Goal: Find contact information: Find contact information

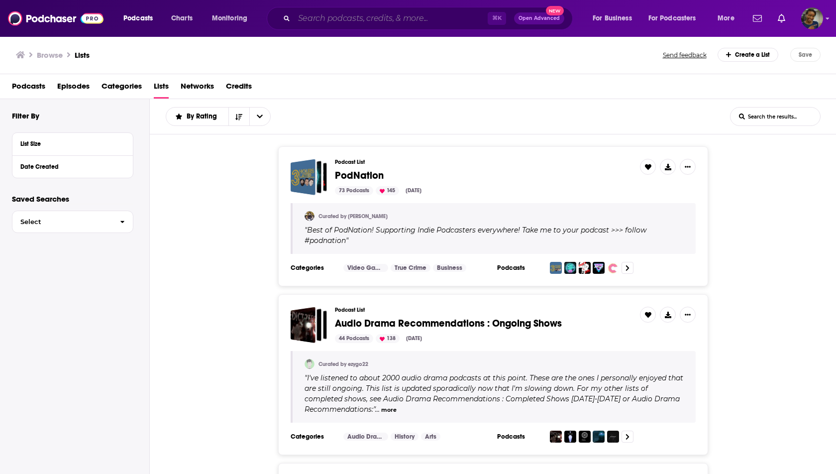
click at [330, 22] on input "Search podcasts, credits, & more..." at bounding box center [391, 18] width 194 height 16
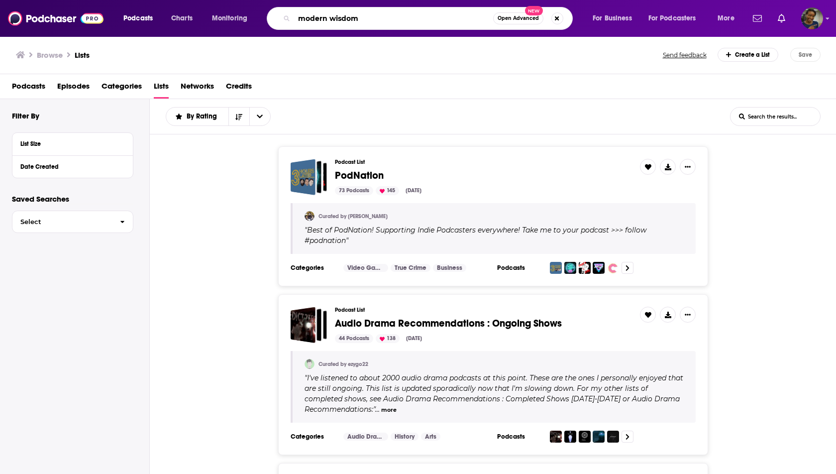
type input "modern wisdom"
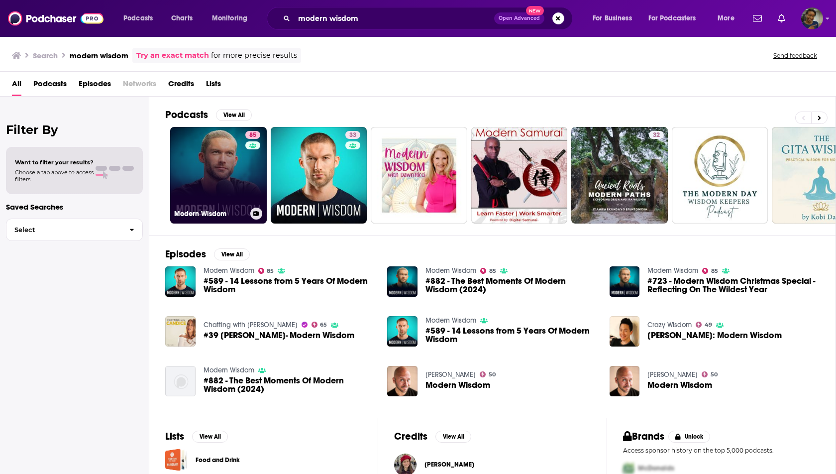
click at [231, 188] on link "85 Modern Wisdom" at bounding box center [218, 175] width 97 height 97
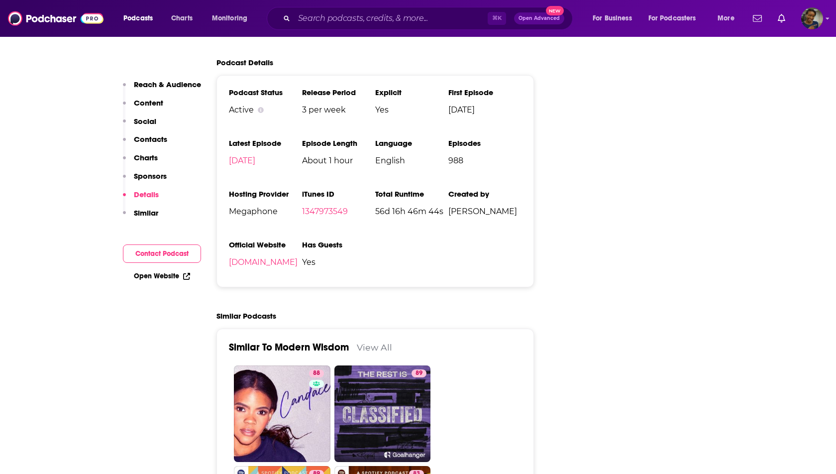
scroll to position [1272, 0]
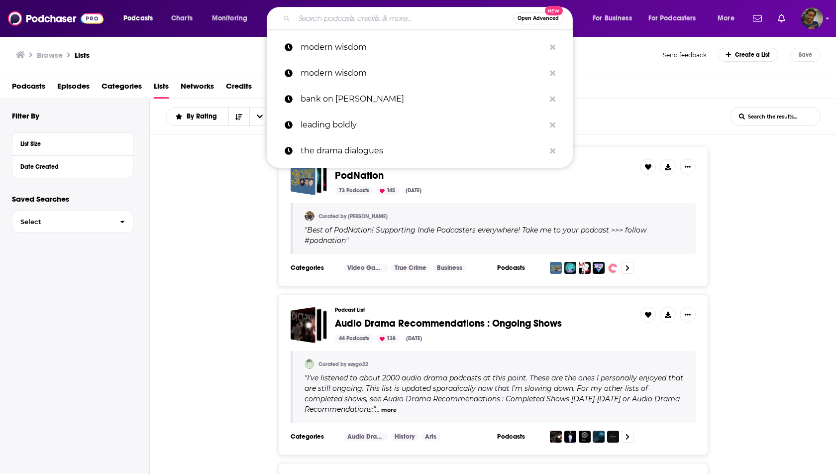
click at [316, 21] on input "Search podcasts, credits, & more..." at bounding box center [403, 18] width 219 height 16
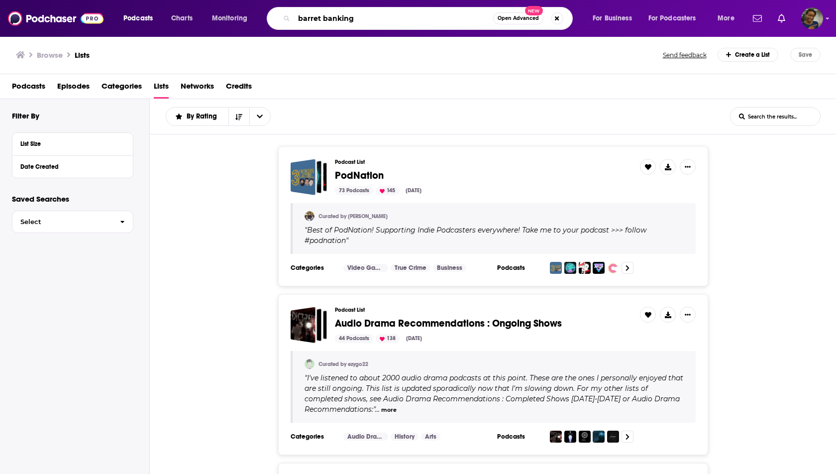
type input "barret banking"
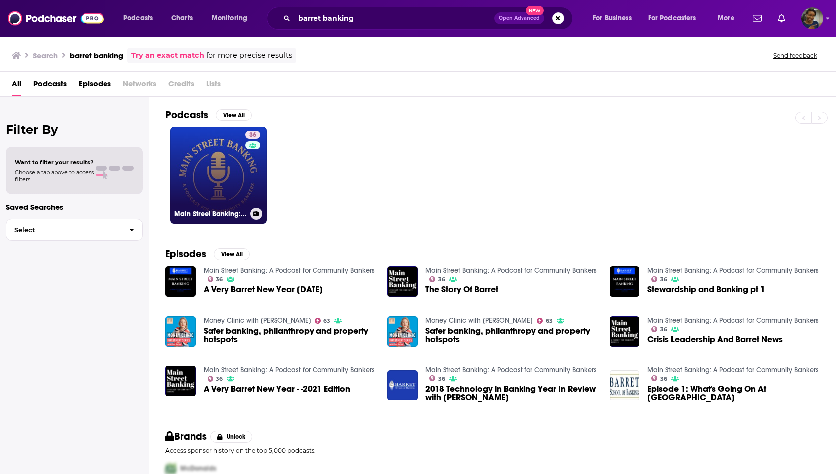
click at [210, 158] on link "36 Main Street Banking: A Podcast for Community Bankers" at bounding box center [218, 175] width 97 height 97
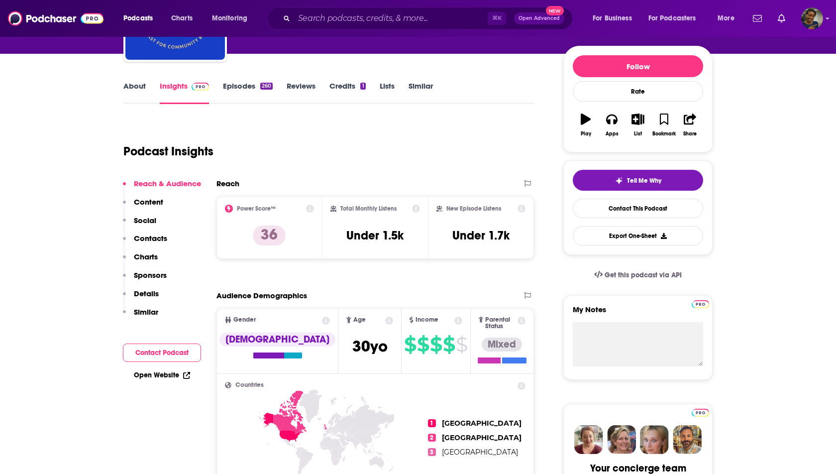
scroll to position [107, 0]
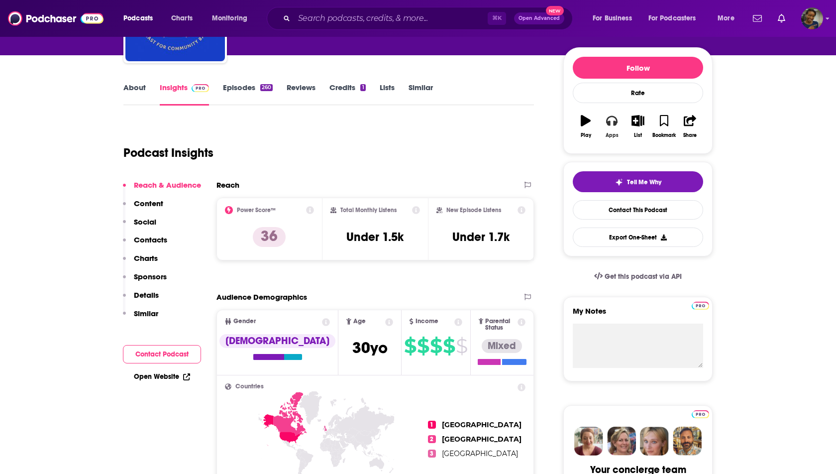
click at [618, 123] on button "Apps" at bounding box center [612, 127] width 26 height 36
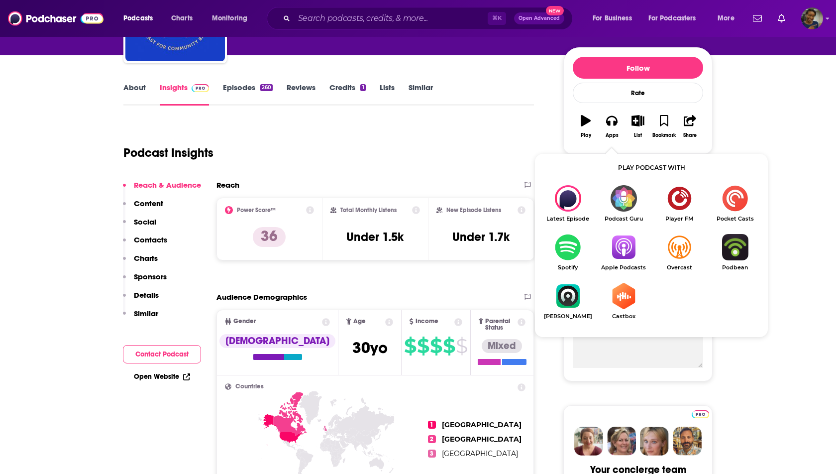
click at [620, 244] on img "Show Listen On dropdown" at bounding box center [624, 247] width 56 height 26
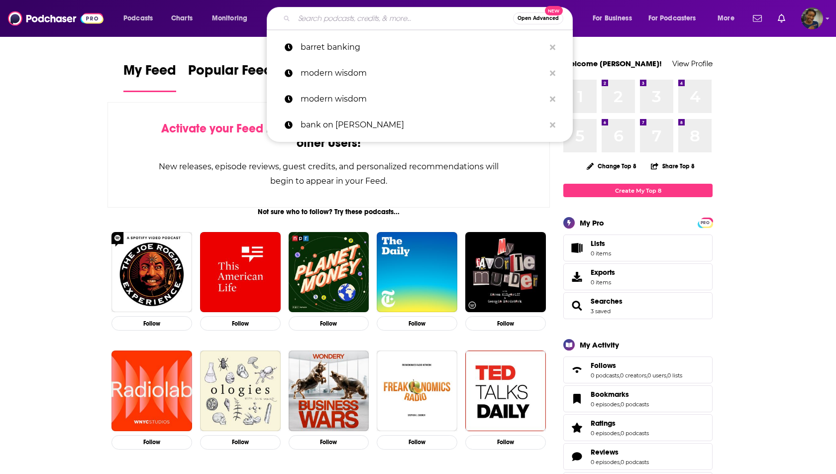
click at [357, 17] on input "Search podcasts, credits, & more..." at bounding box center [403, 18] width 219 height 16
paste input "Banking Transformed with [PERSON_NAME]"
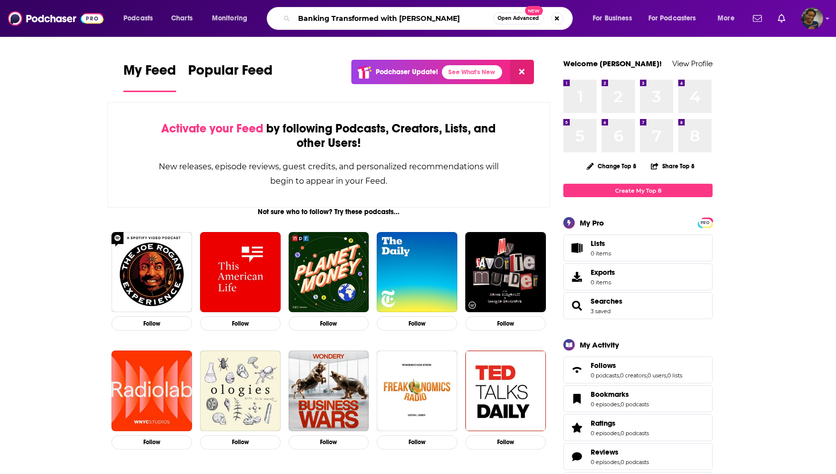
type input "Banking Transformed with [PERSON_NAME]"
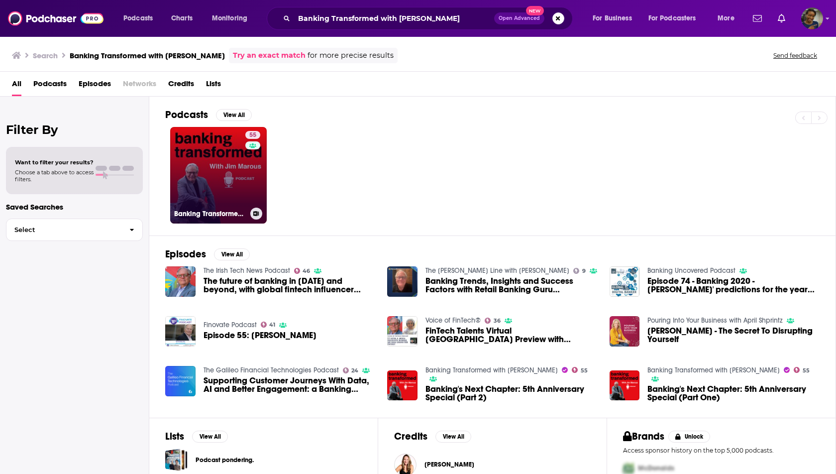
click at [207, 166] on link "55 Banking Transformed with Jim Marous" at bounding box center [218, 175] width 97 height 97
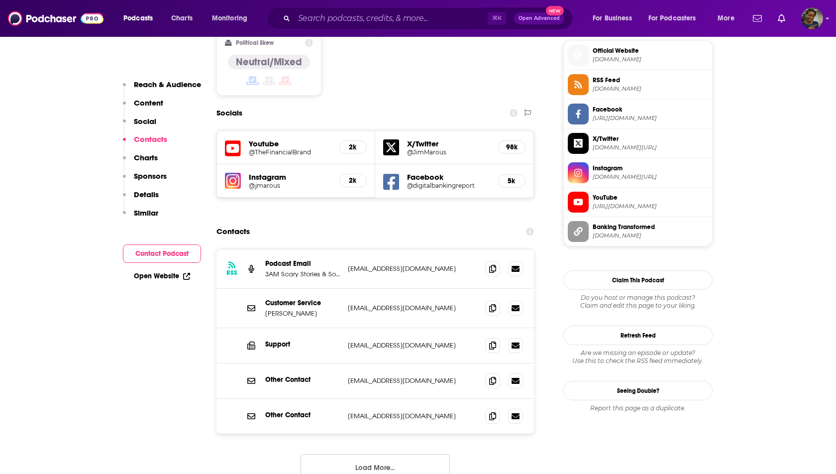
scroll to position [817, 0]
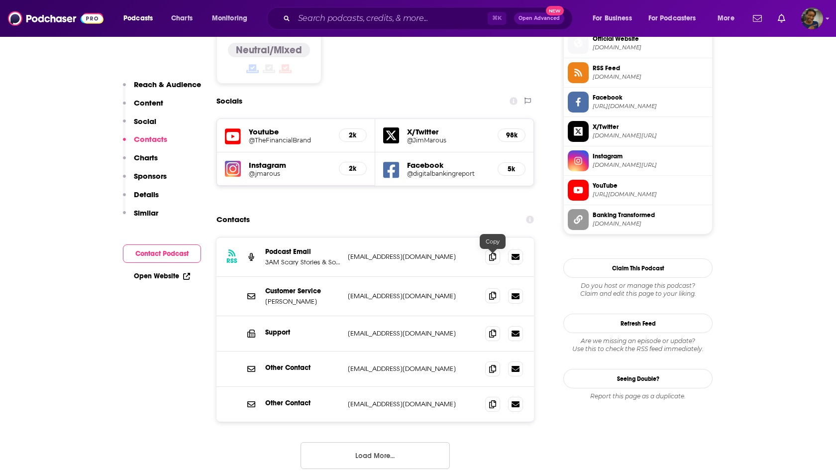
click at [493, 292] on icon at bounding box center [492, 296] width 7 height 8
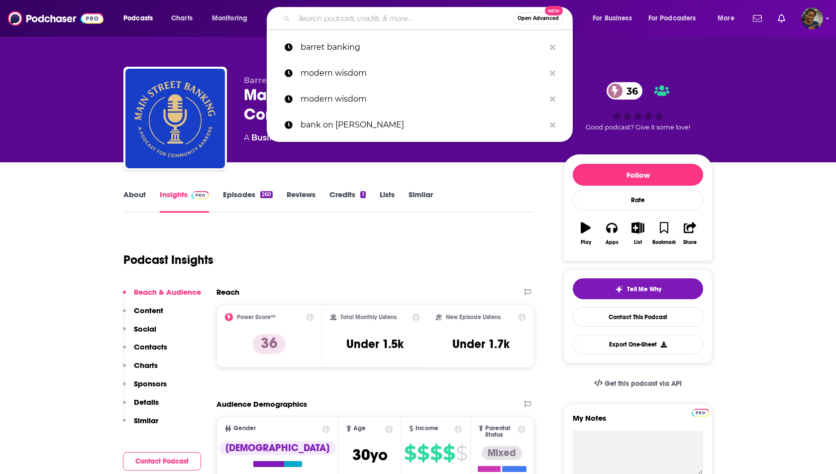
scroll to position [107, 0]
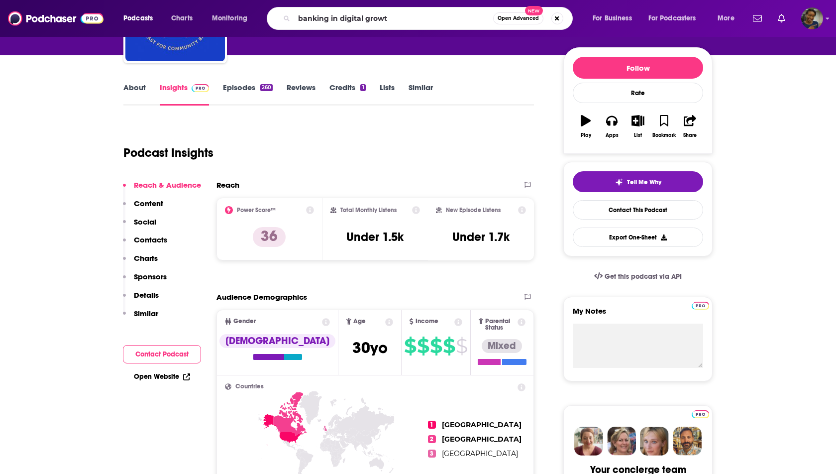
type input "banking in digital growth"
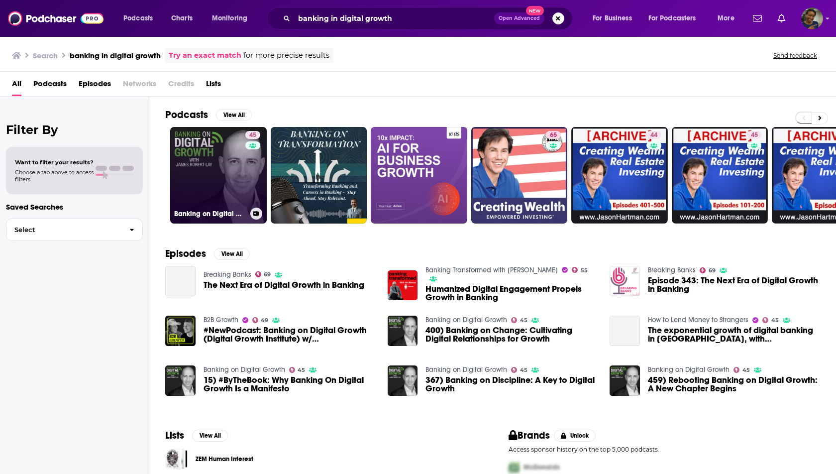
click at [235, 170] on link "45 Banking on Digital Growth" at bounding box center [218, 175] width 97 height 97
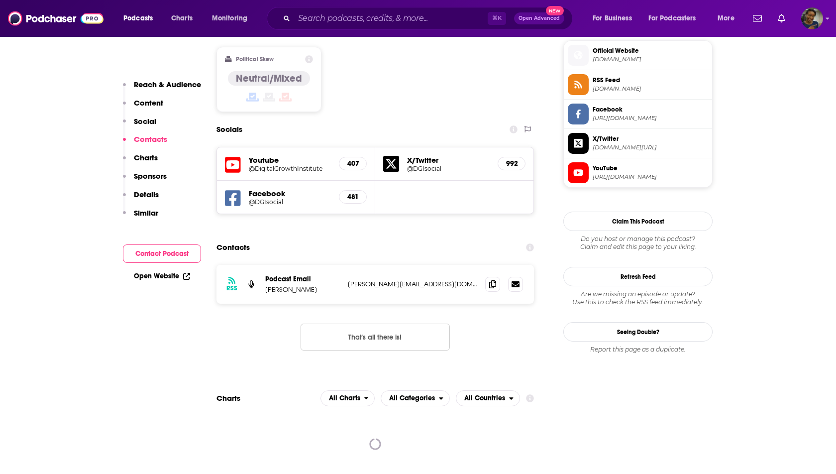
scroll to position [809, 0]
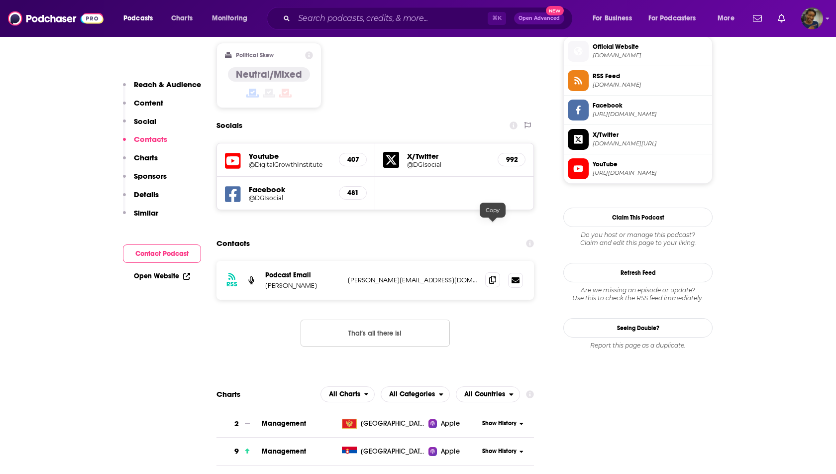
click at [495, 272] on span at bounding box center [492, 279] width 15 height 15
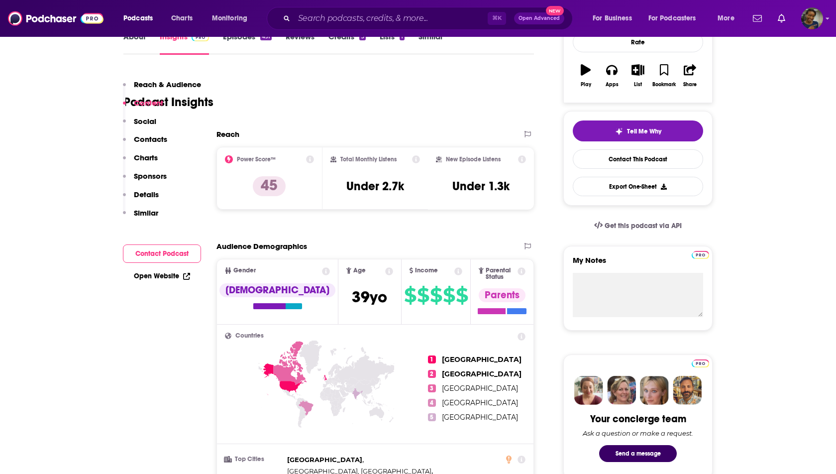
scroll to position [0, 0]
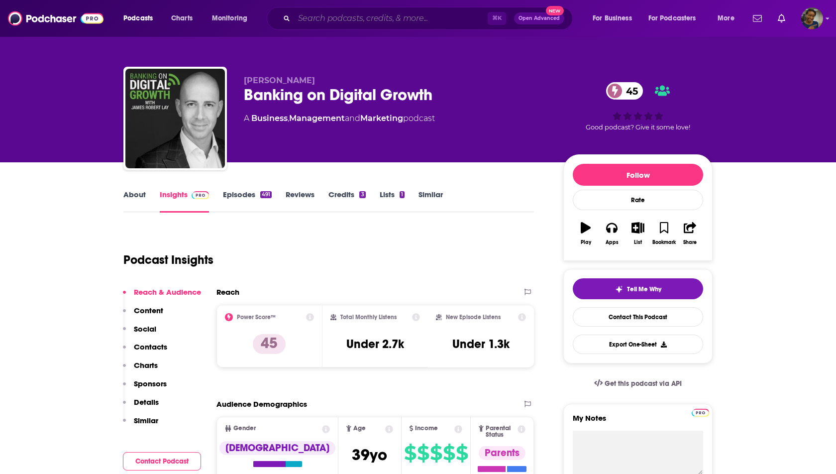
click at [316, 15] on input "Search podcasts, credits, & more..." at bounding box center [391, 18] width 194 height 16
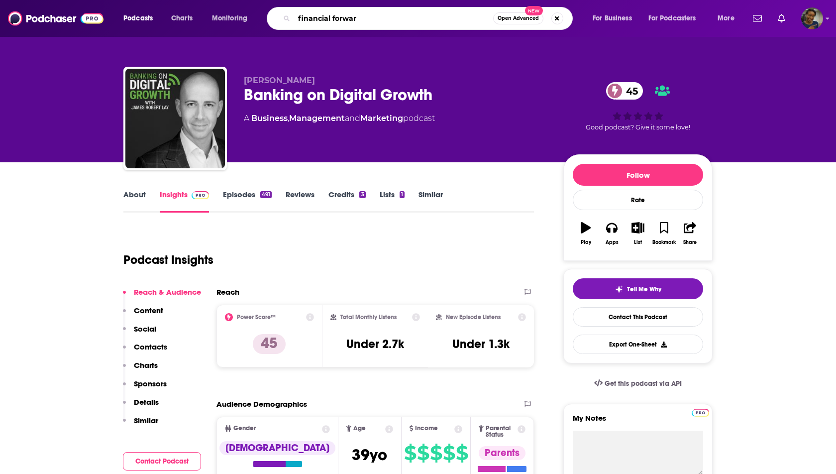
type input "financial forward"
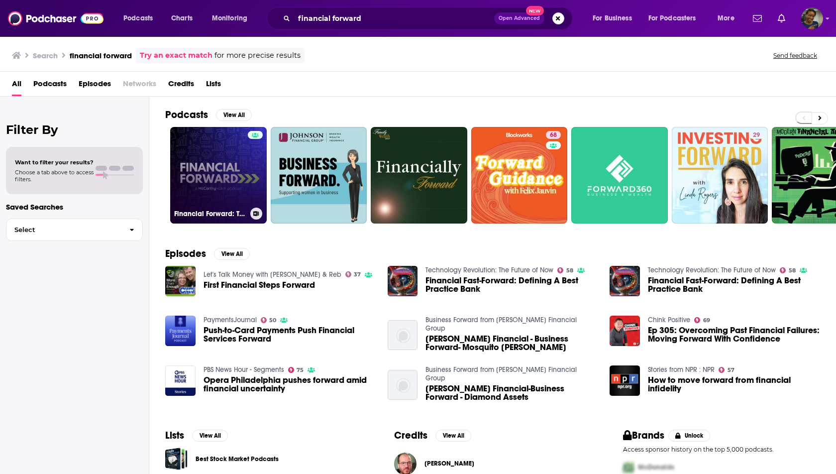
click at [231, 186] on link "Financial Forward: The Future of Consumer Finance & Banking" at bounding box center [218, 175] width 97 height 97
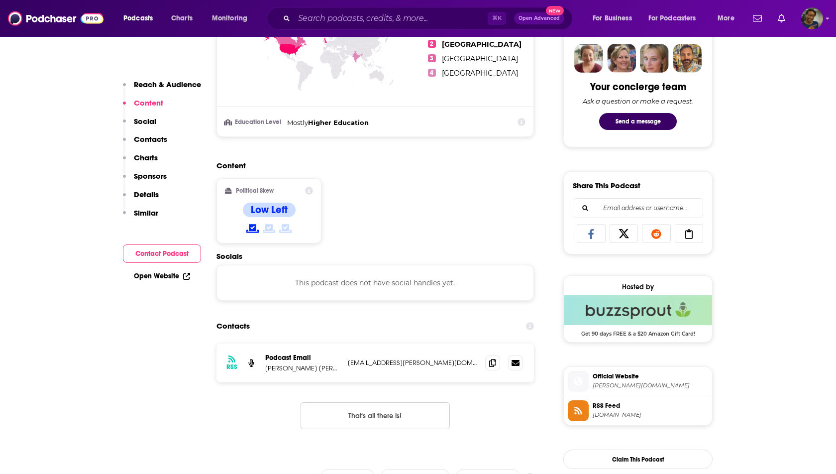
scroll to position [506, 0]
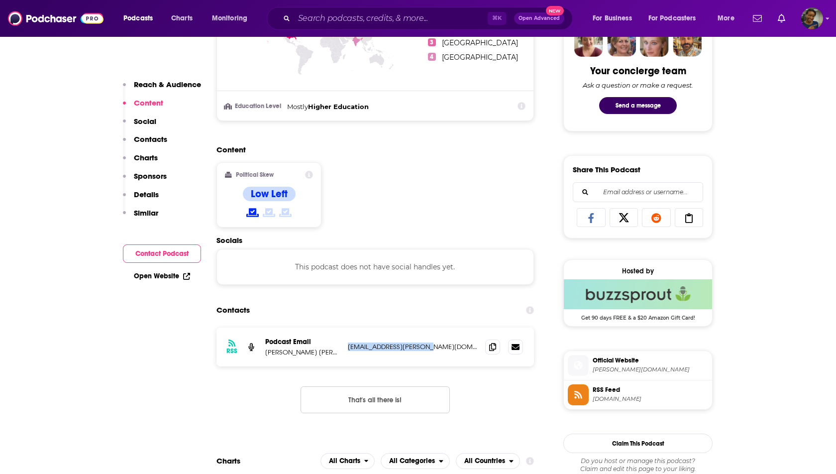
drag, startPoint x: 441, startPoint y: 348, endPoint x: 349, endPoint y: 343, distance: 92.7
click at [349, 343] on p "[EMAIL_ADDRESS][PERSON_NAME][DOMAIN_NAME]" at bounding box center [412, 347] width 129 height 8
copy p "[EMAIL_ADDRESS][PERSON_NAME][DOMAIN_NAME]"
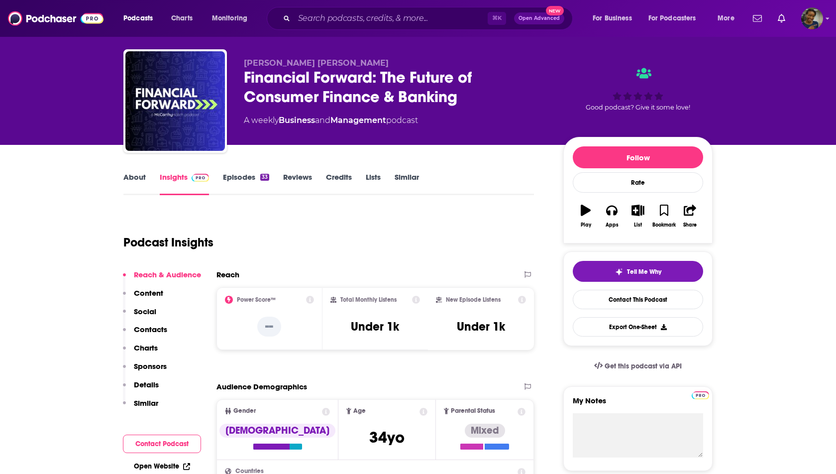
scroll to position [0, 0]
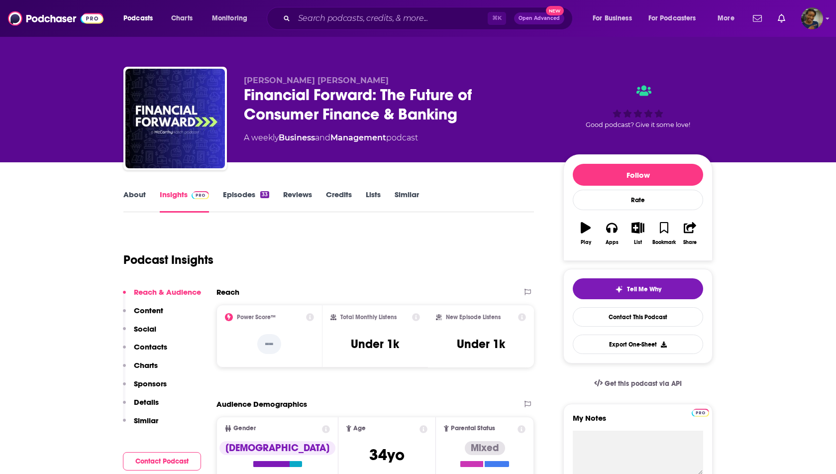
click at [134, 196] on link "About" at bounding box center [134, 201] width 22 height 23
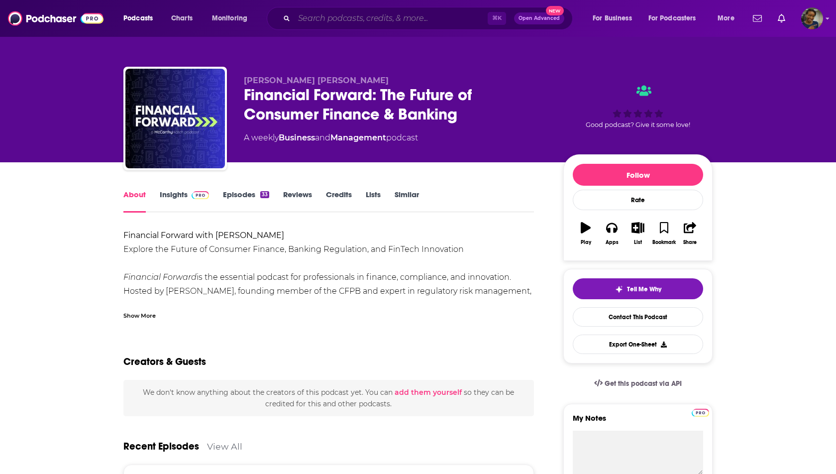
click at [344, 20] on input "Search podcasts, credits, & more..." at bounding box center [391, 18] width 194 height 16
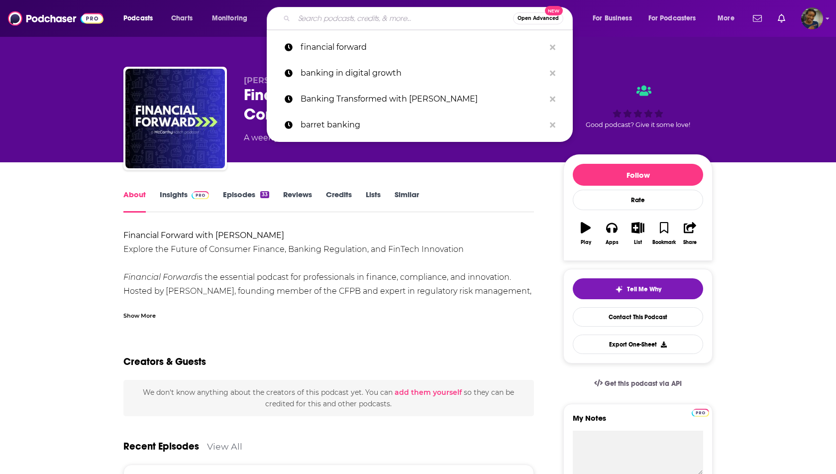
paste input "Banking on Innovation"
type input "Banking on Innovation"
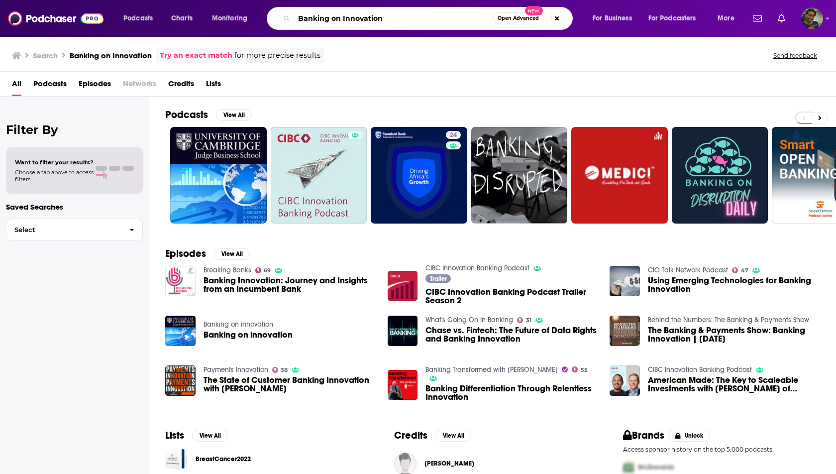
click at [314, 18] on input "Banking on Innovation" at bounding box center [393, 18] width 199 height 16
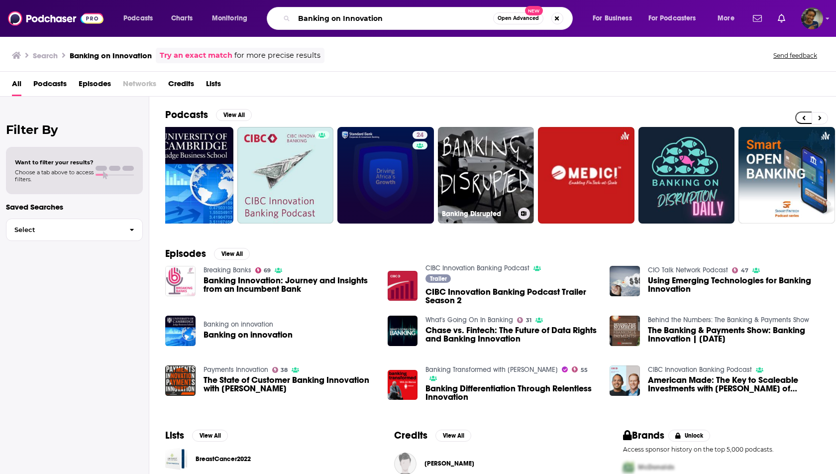
scroll to position [0, 32]
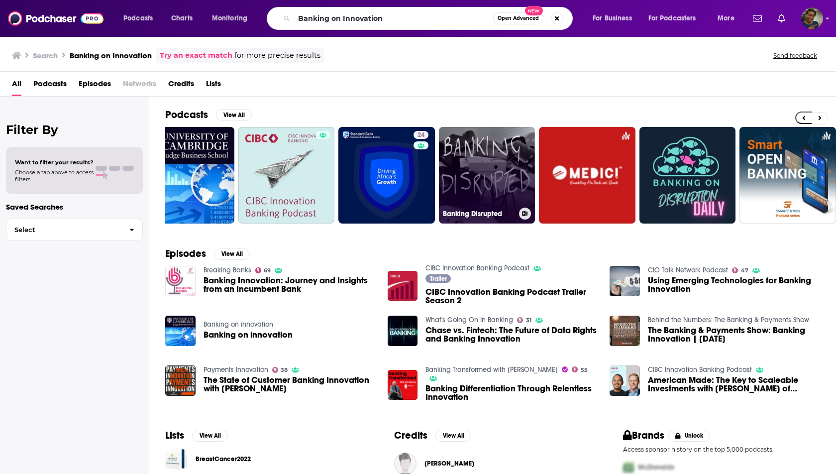
click at [476, 187] on link "Banking Disrupted" at bounding box center [487, 175] width 97 height 97
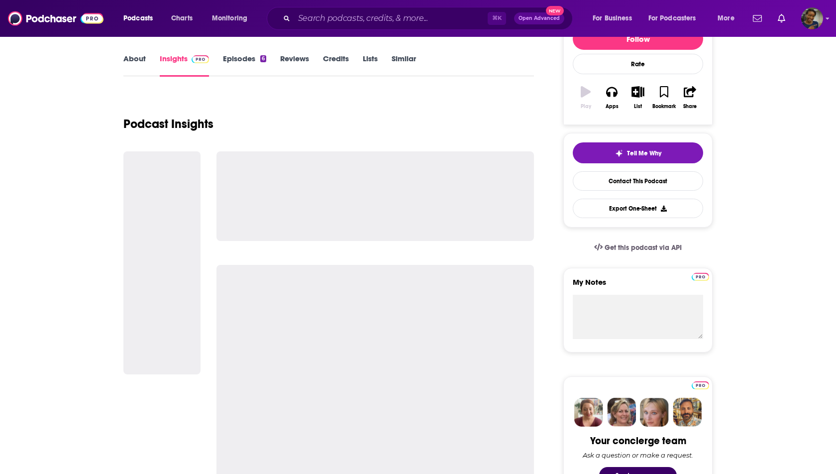
scroll to position [154, 0]
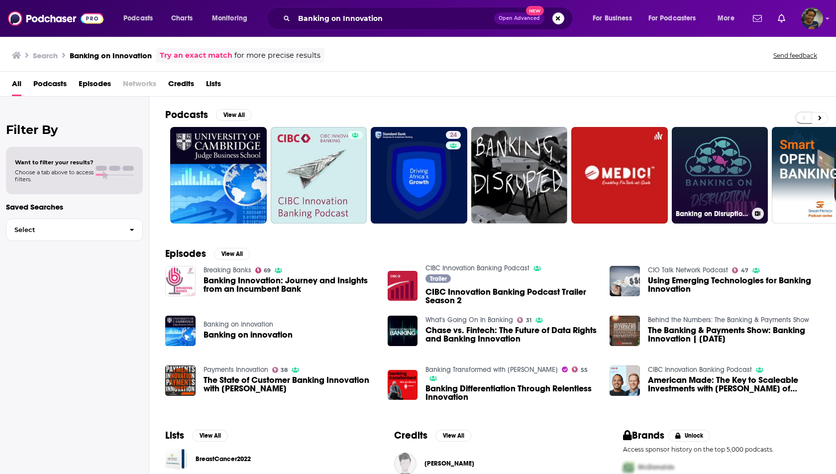
click at [714, 193] on link "Banking on Disruption Daily" at bounding box center [720, 175] width 97 height 97
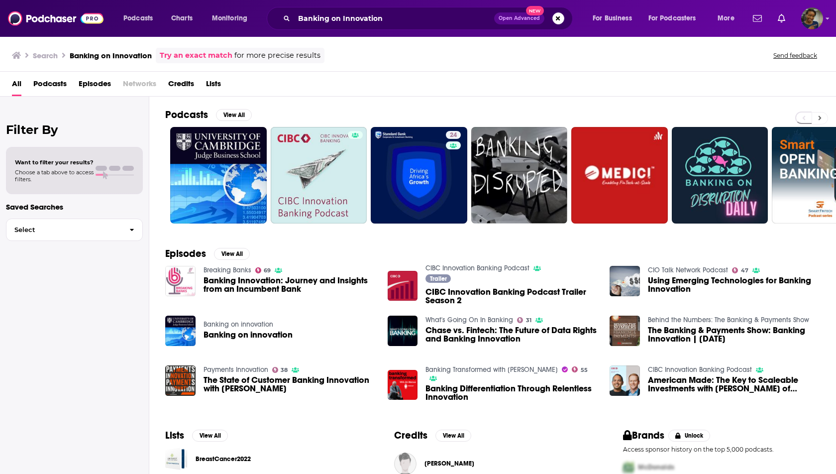
click at [821, 117] on icon at bounding box center [820, 118] width 3 height 7
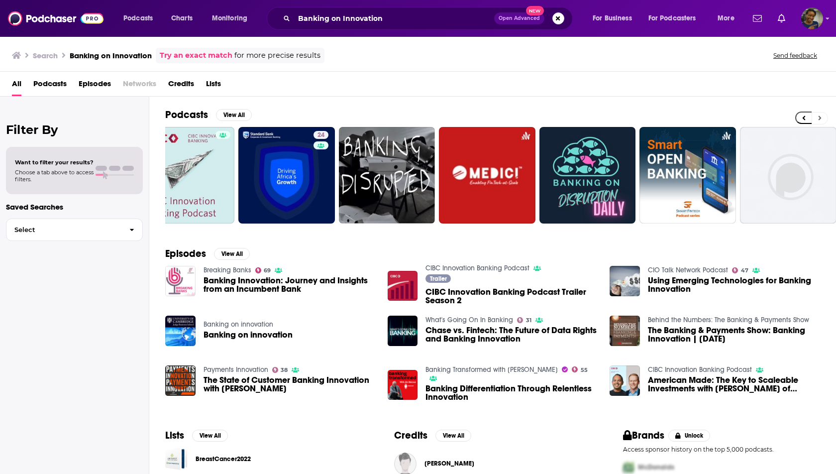
scroll to position [0, 133]
click at [391, 25] on input "Banking on Innovation" at bounding box center [394, 18] width 200 height 16
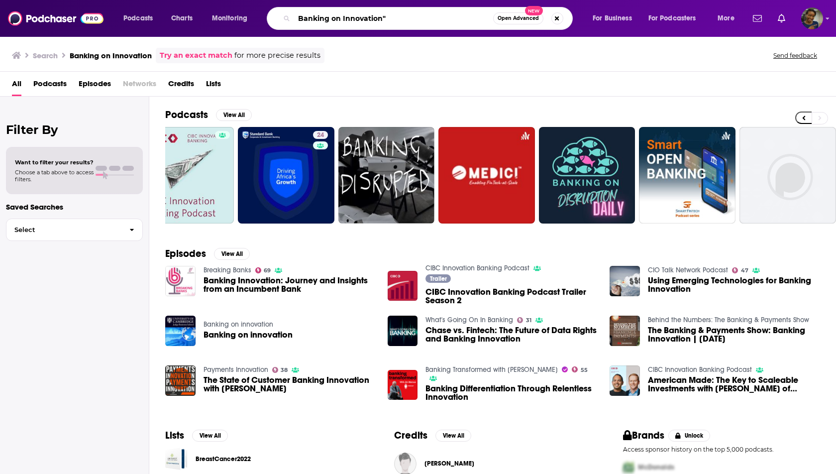
click at [299, 18] on input "Banking on Innovation"" at bounding box center [393, 18] width 199 height 16
type input ""Banking on Innovation""
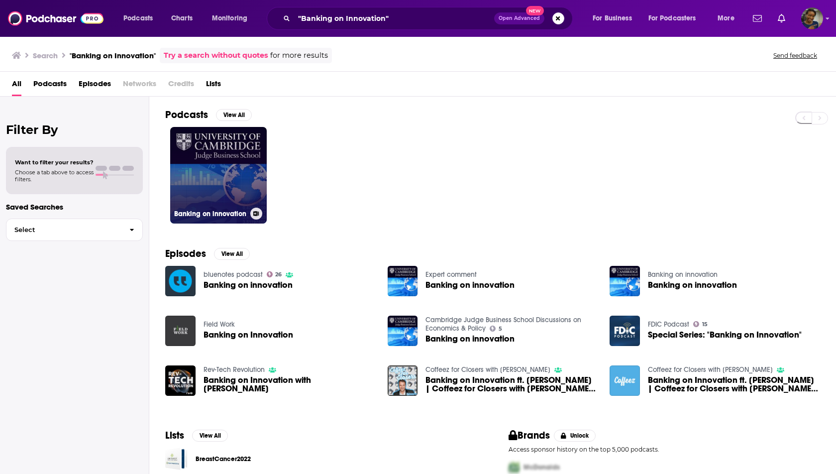
click at [232, 197] on link "Banking on innovation" at bounding box center [218, 175] width 97 height 97
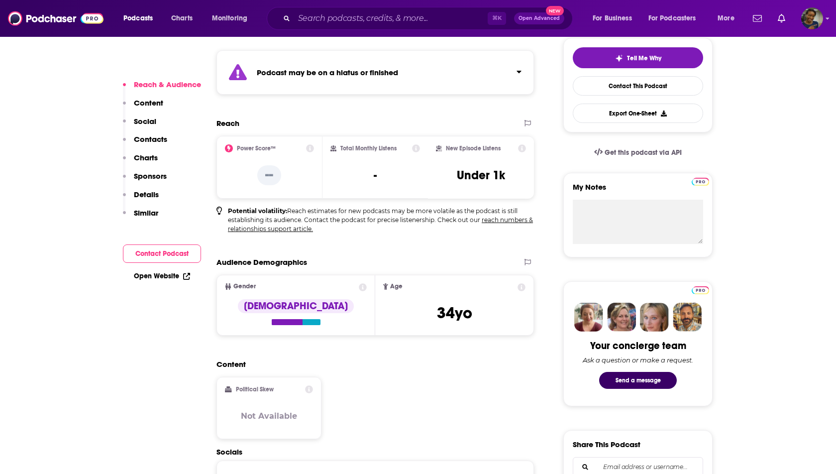
scroll to position [237, 0]
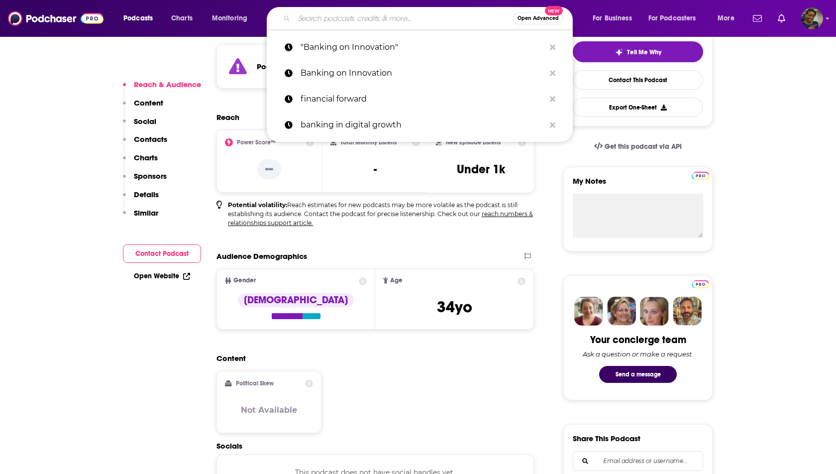
click at [331, 21] on input "Search podcasts, credits, & more..." at bounding box center [403, 18] width 219 height 16
paste input "Plugged In - A Banking Podcast"
type input "Plugged In - A Banking Podcast"
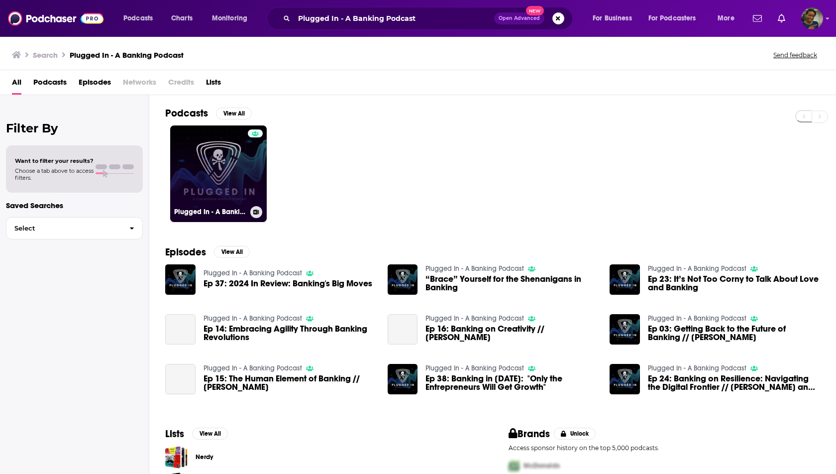
click at [222, 146] on link "Plugged In - A Banking Podcast" at bounding box center [218, 173] width 97 height 97
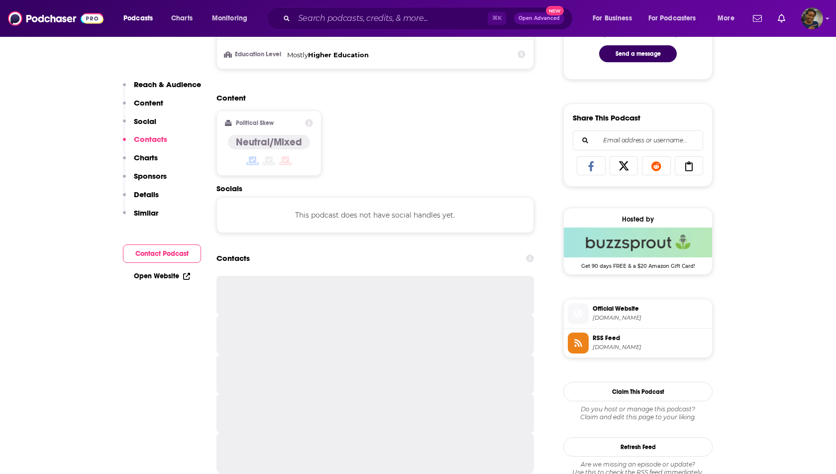
scroll to position [552, 0]
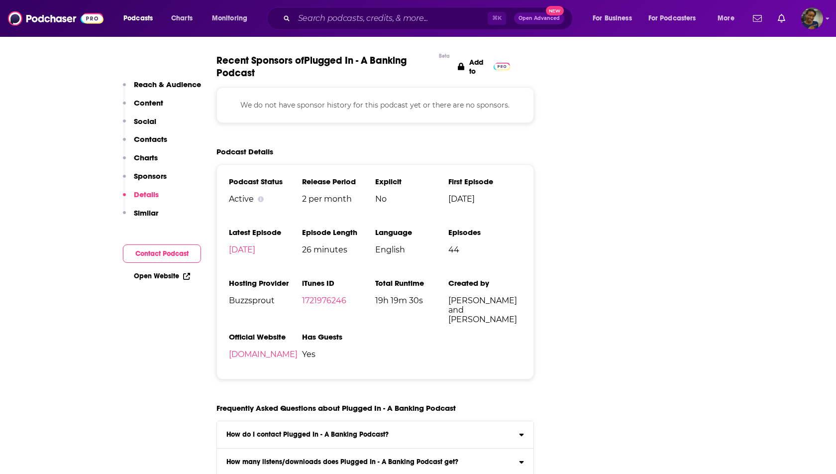
click at [150, 141] on p "Contacts" at bounding box center [150, 138] width 33 height 9
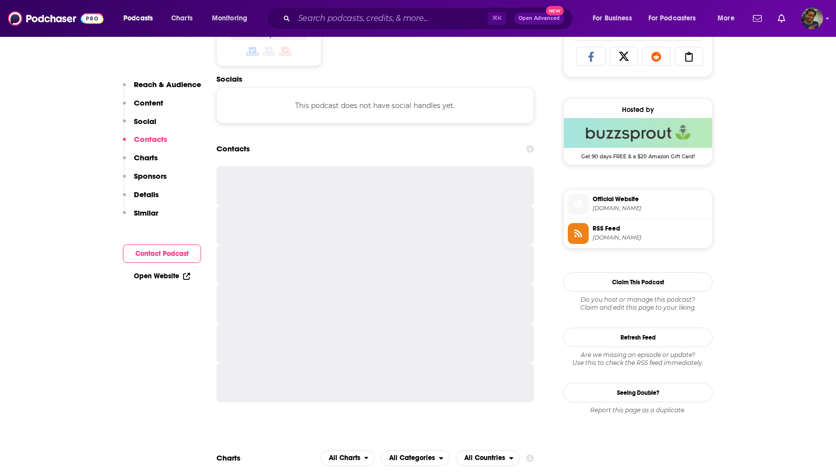
scroll to position [666, 0]
